Goal: Task Accomplishment & Management: Complete application form

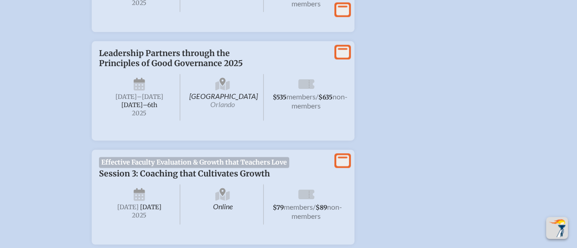
scroll to position [597, 0]
click at [217, 67] on span "Leadership Partners through the Principles of Good Governance 2025" at bounding box center [171, 57] width 144 height 20
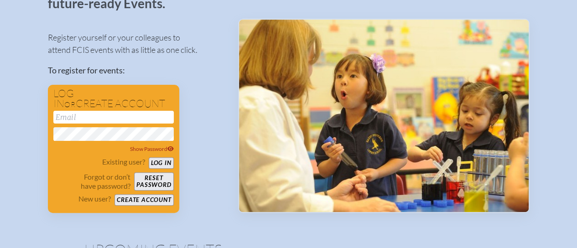
scroll to position [0, 0]
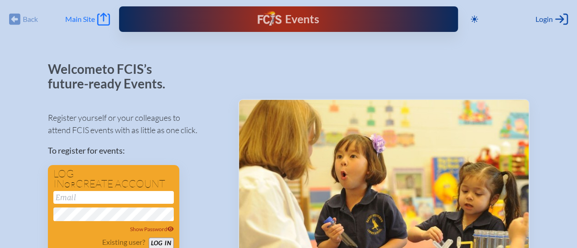
click at [95, 16] on link "Main Site Main Site" at bounding box center [87, 19] width 45 height 13
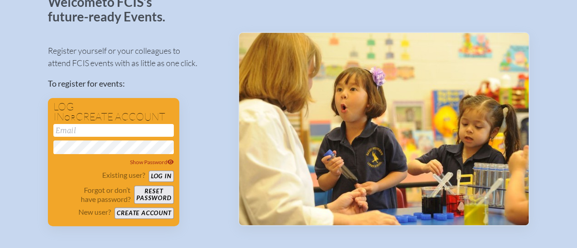
scroll to position [68, 0]
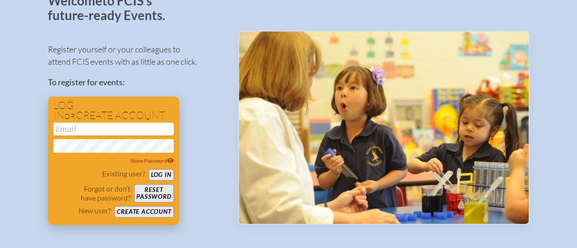
click at [156, 175] on button "Log in" at bounding box center [161, 174] width 25 height 11
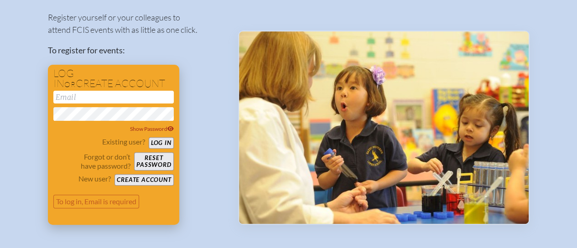
click at [86, 102] on input "email" at bounding box center [113, 97] width 120 height 13
type input "[EMAIL_ADDRESS][DOMAIN_NAME]"
click at [149, 137] on button "Log in" at bounding box center [161, 142] width 25 height 11
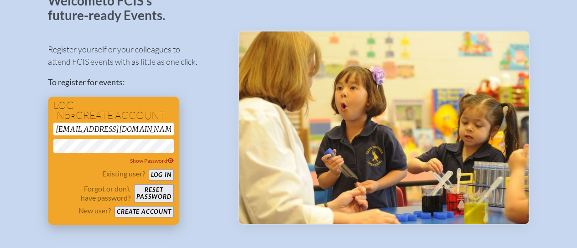
scroll to position [109, 0]
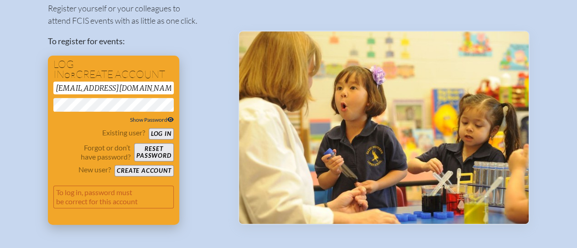
click at [143, 118] on span "Show Password" at bounding box center [152, 119] width 44 height 7
click at [78, 137] on div "Existing user? Log in" at bounding box center [113, 133] width 120 height 11
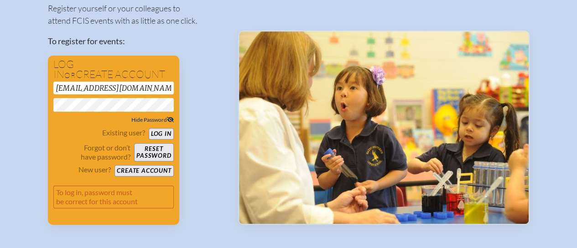
click at [101, 90] on input "[EMAIL_ADDRESS][DOMAIN_NAME]" at bounding box center [113, 88] width 120 height 13
click at [72, 146] on p "Forgot or don’t have password?" at bounding box center [91, 152] width 77 height 18
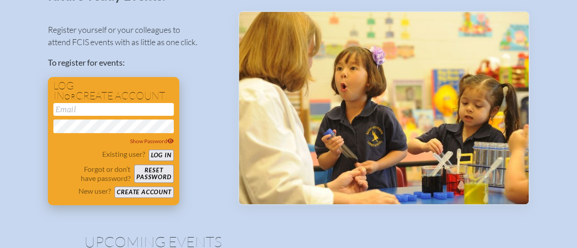
scroll to position [93, 0]
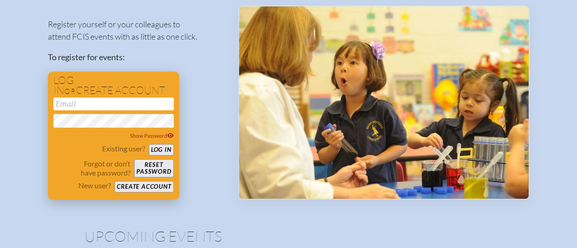
click at [64, 104] on input "email" at bounding box center [113, 104] width 120 height 13
